Goal: Task Accomplishment & Management: Manage account settings

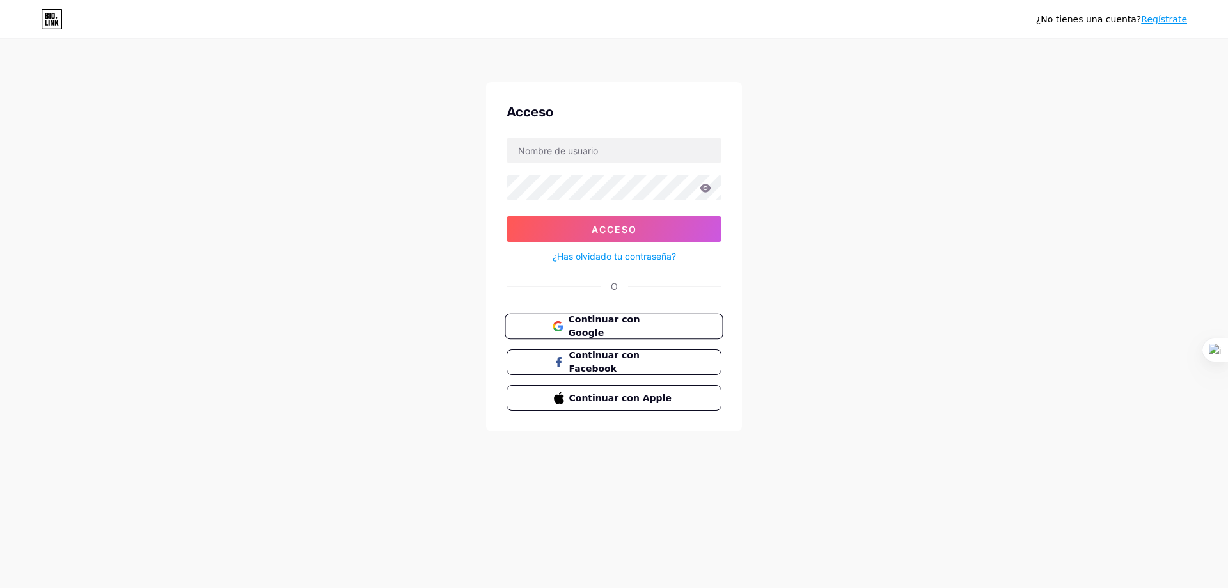
click at [604, 327] on font "Continuar con Google" at bounding box center [604, 326] width 72 height 24
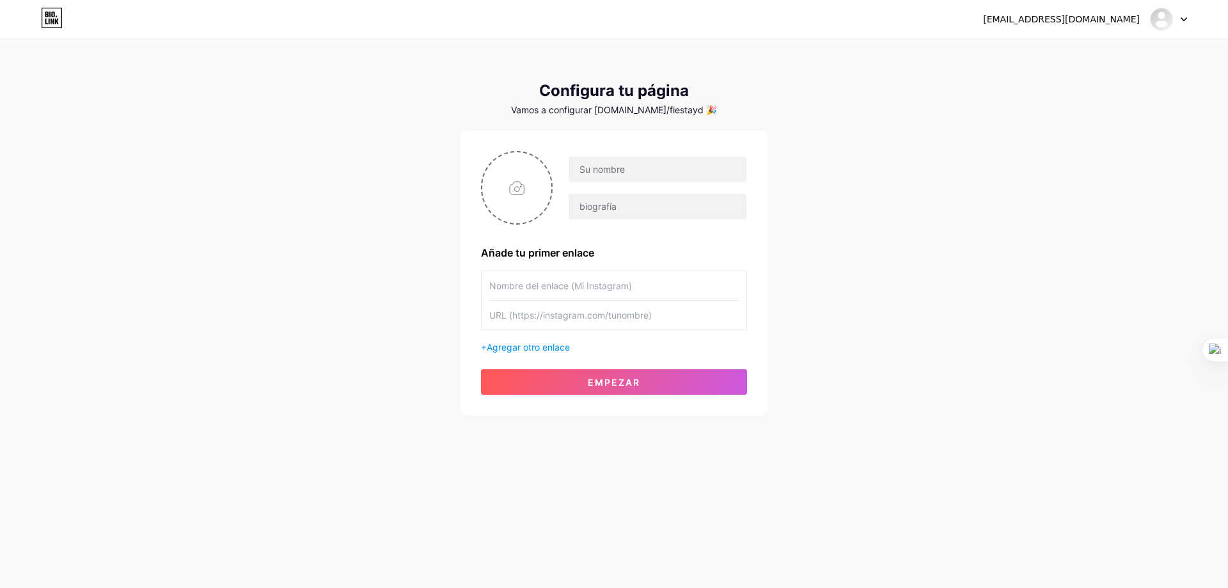
click at [1179, 19] on div at bounding box center [1168, 19] width 37 height 23
click at [1053, 89] on font "Cerrar sesión" at bounding box center [1070, 86] width 60 height 11
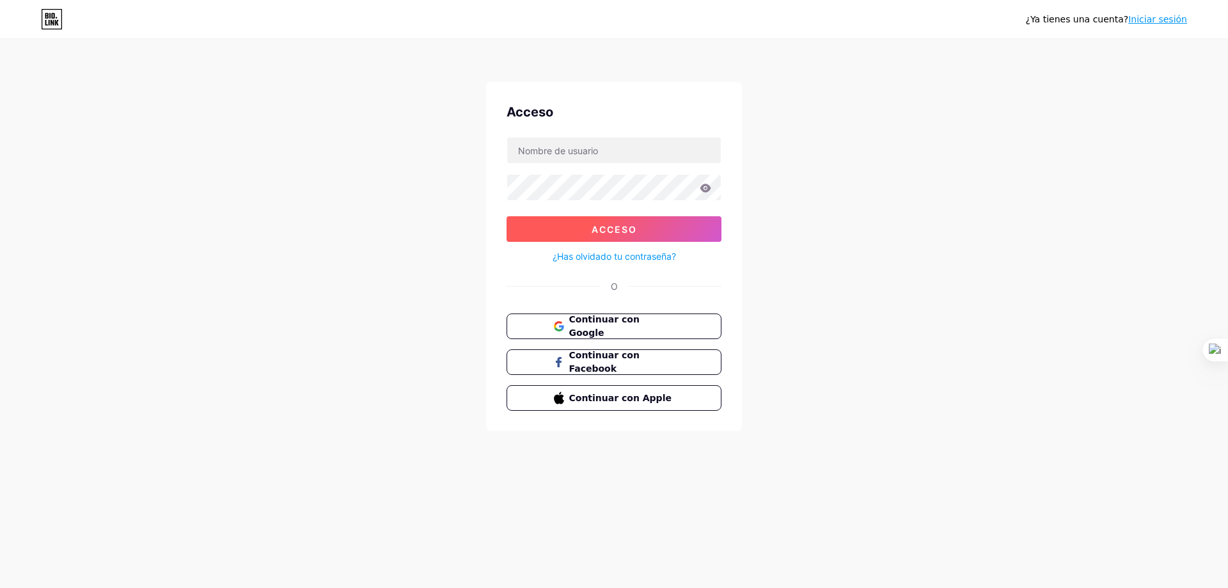
click at [593, 231] on font "Acceso" at bounding box center [614, 229] width 45 height 11
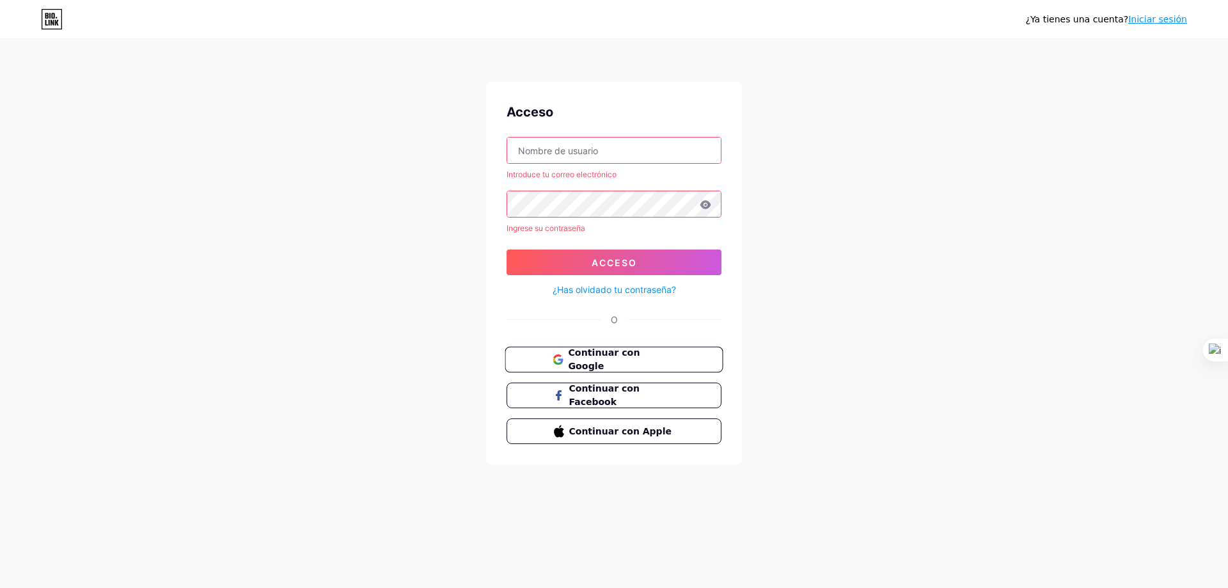
click at [587, 353] on font "Continuar con Google" at bounding box center [604, 359] width 72 height 24
